Goal: Task Accomplishment & Management: Manage account settings

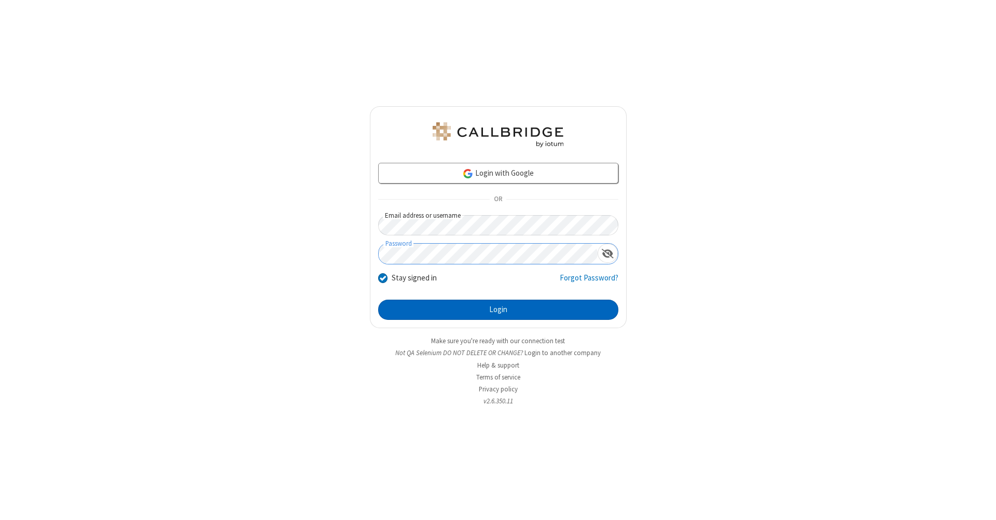
click at [498, 310] on button "Login" at bounding box center [498, 310] width 240 height 21
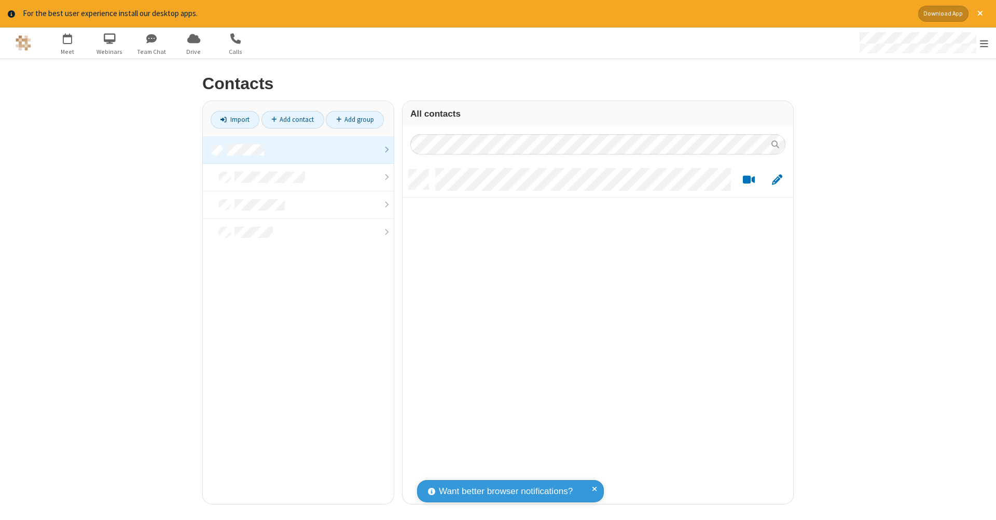
scroll to position [335, 383]
click at [298, 149] on link at bounding box center [298, 149] width 191 height 27
click at [293, 119] on link "Add contact" at bounding box center [292, 120] width 63 height 18
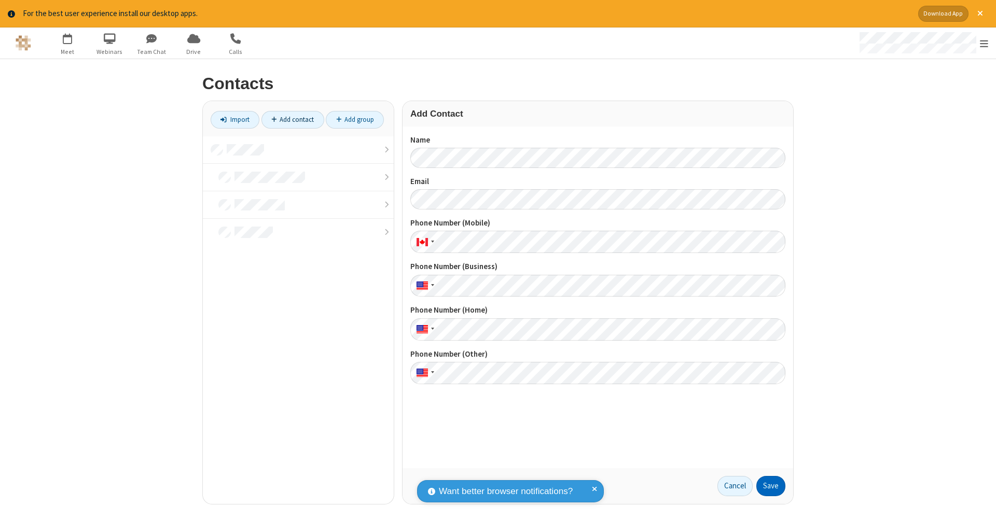
click at [771, 486] on button "Save" at bounding box center [770, 486] width 29 height 21
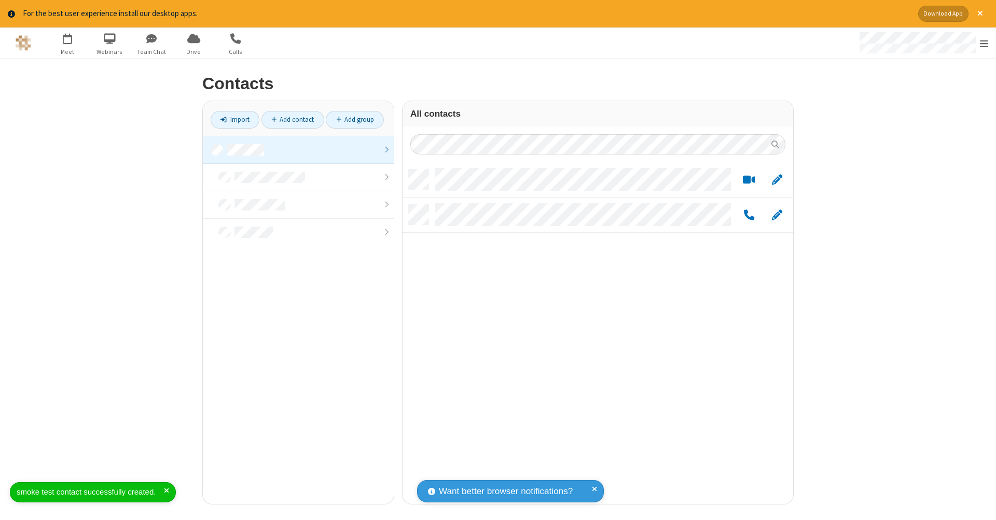
scroll to position [335, 383]
